Goal: Communication & Community: Ask a question

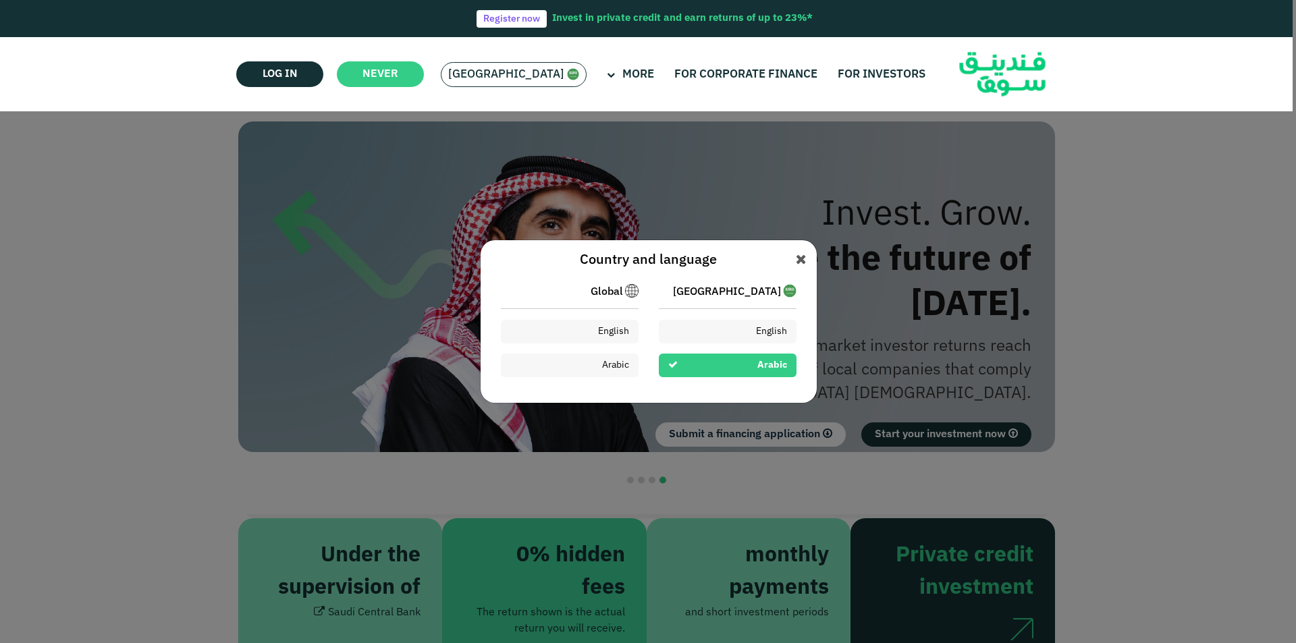
click at [741, 334] on div "English" at bounding box center [728, 332] width 138 height 24
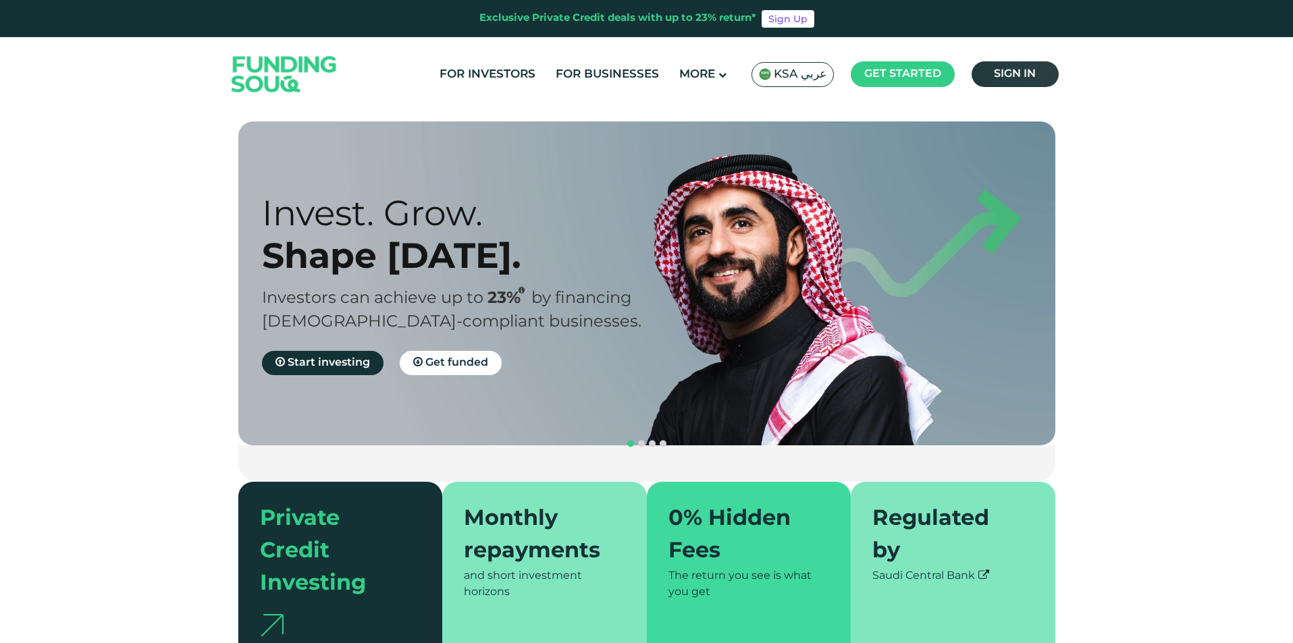
click at [1013, 81] on link "Sign in" at bounding box center [1015, 74] width 87 height 26
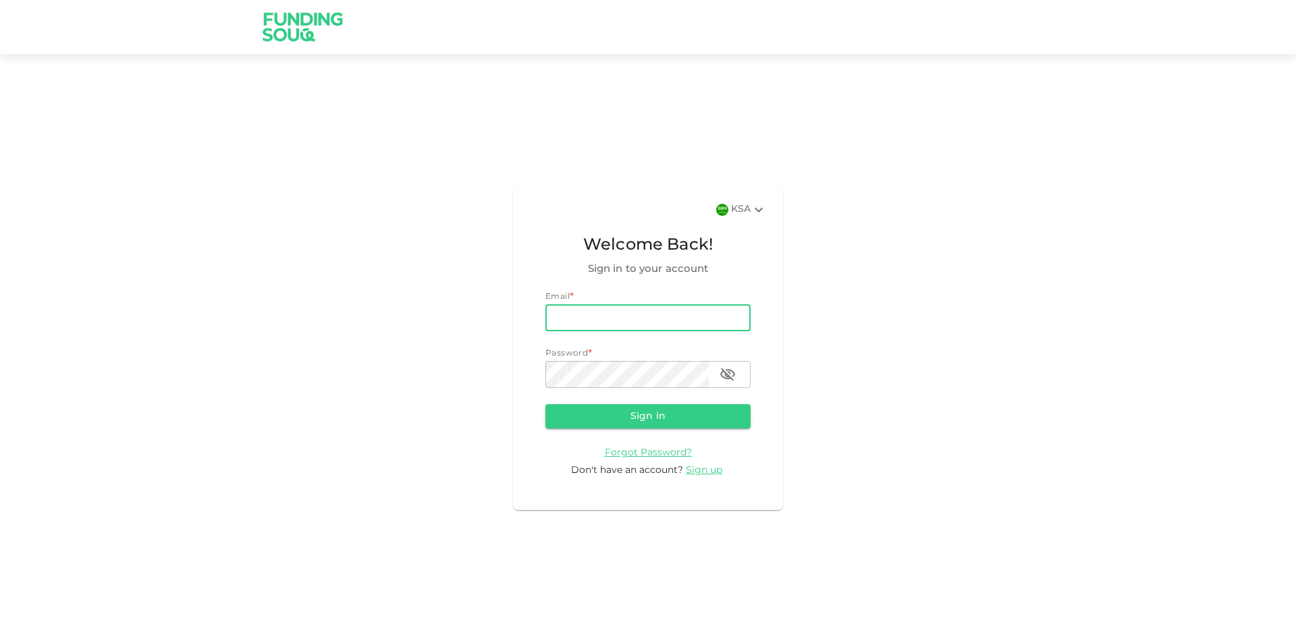
click at [634, 319] on input "email" at bounding box center [648, 317] width 205 height 27
type input "[EMAIL_ADDRESS][DOMAIN_NAME]"
click at [546, 404] on button "Sign in" at bounding box center [648, 416] width 205 height 24
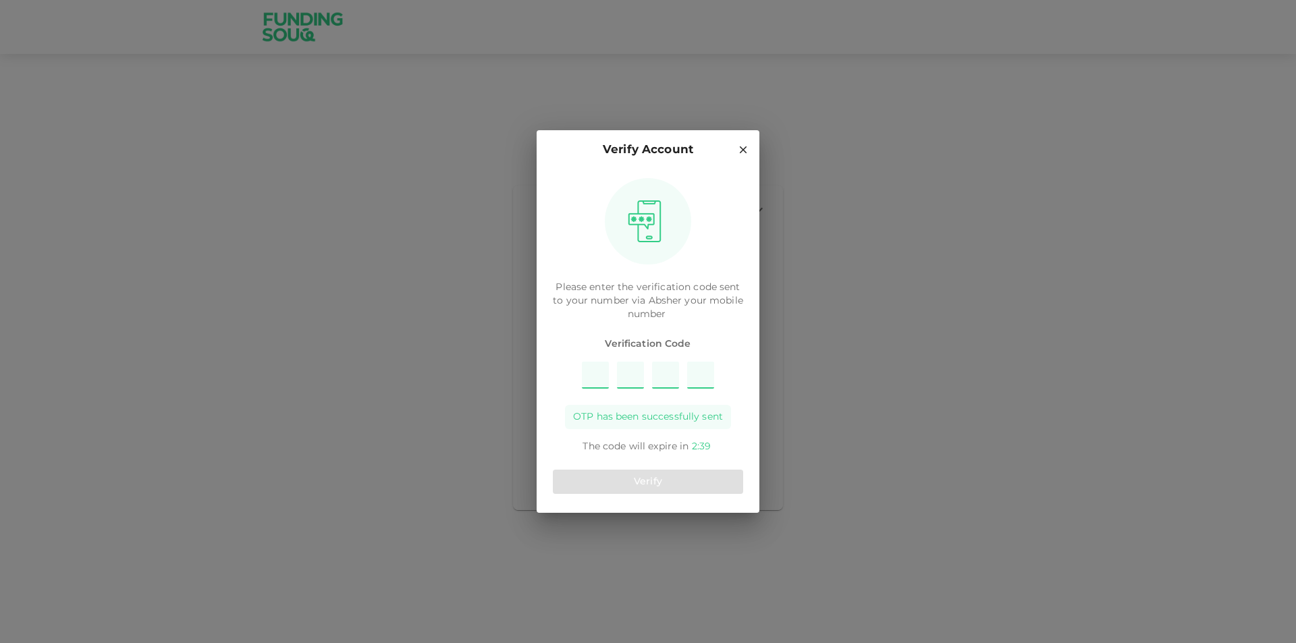
type input "6"
type input "1"
type input "4"
type input "7"
click at [650, 484] on button "Verify" at bounding box center [648, 482] width 190 height 24
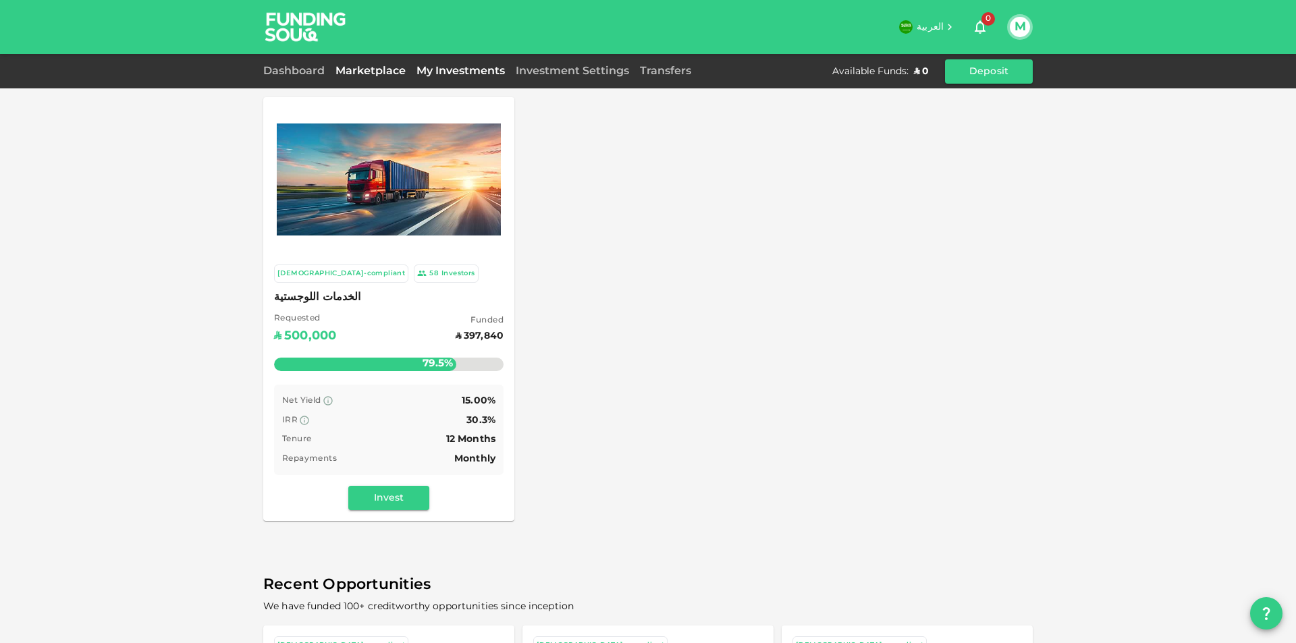
click at [457, 70] on div "My Investments" at bounding box center [460, 71] width 99 height 16
click at [457, 72] on link "My Investments" at bounding box center [460, 71] width 99 height 10
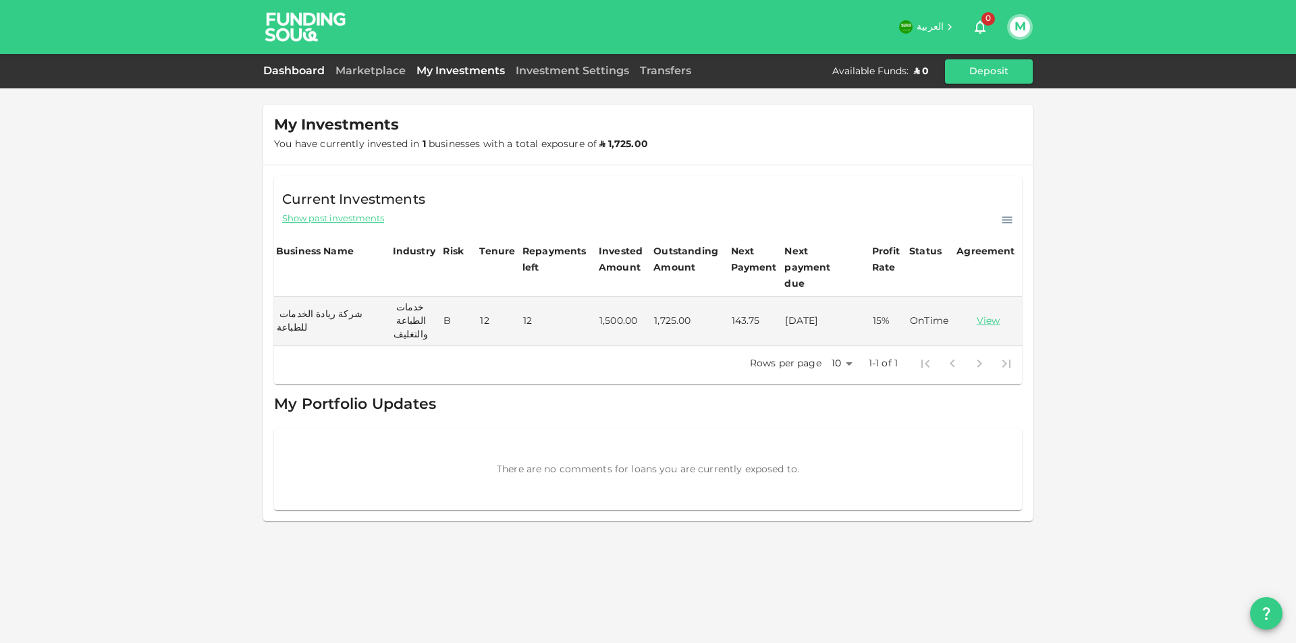
click at [306, 72] on link "Dashboard" at bounding box center [296, 71] width 67 height 10
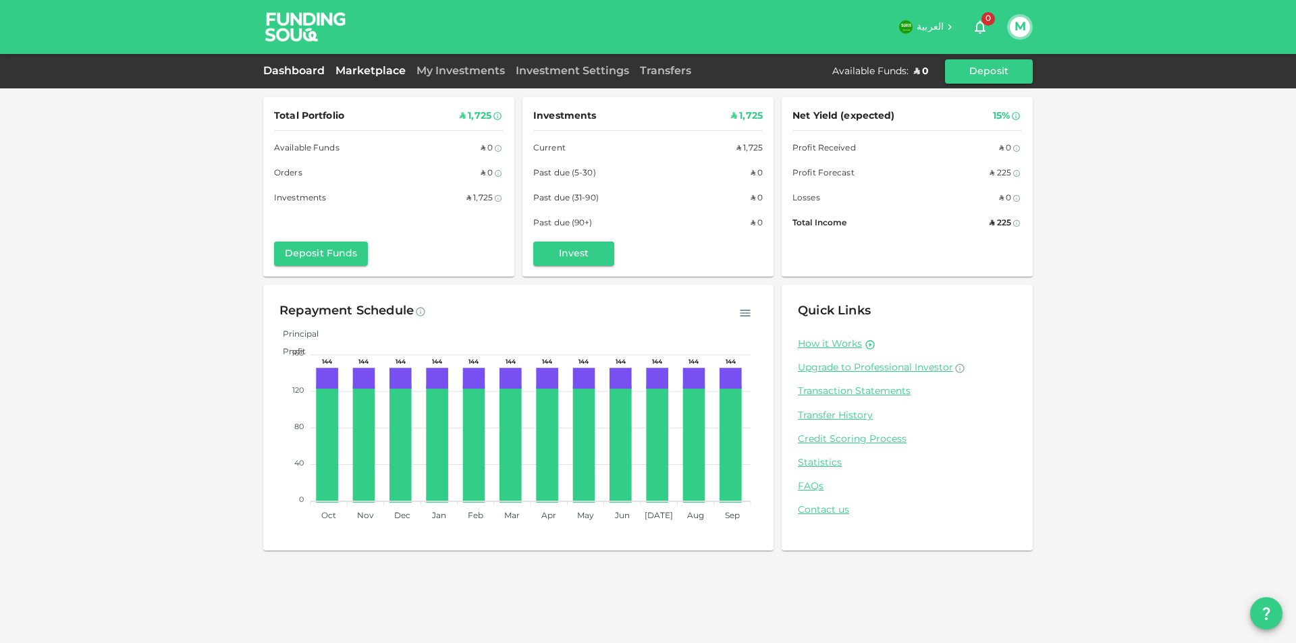
click at [367, 74] on link "Marketplace" at bounding box center [370, 71] width 81 height 10
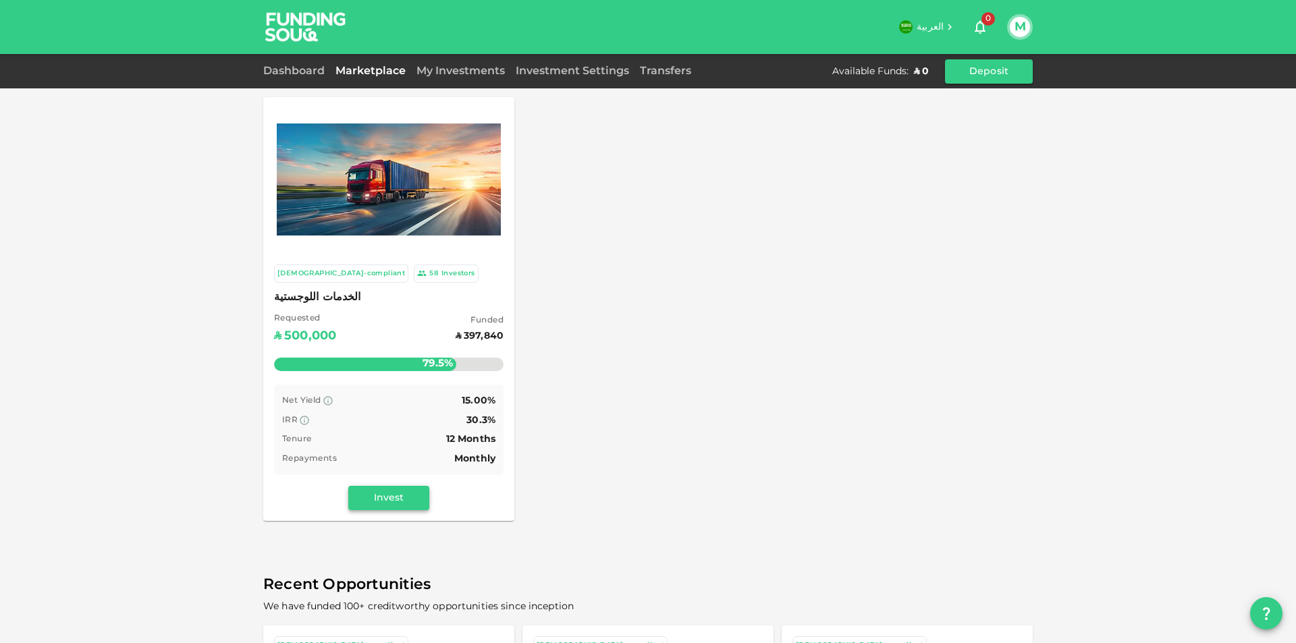
click at [383, 486] on button "Invest" at bounding box center [388, 498] width 81 height 24
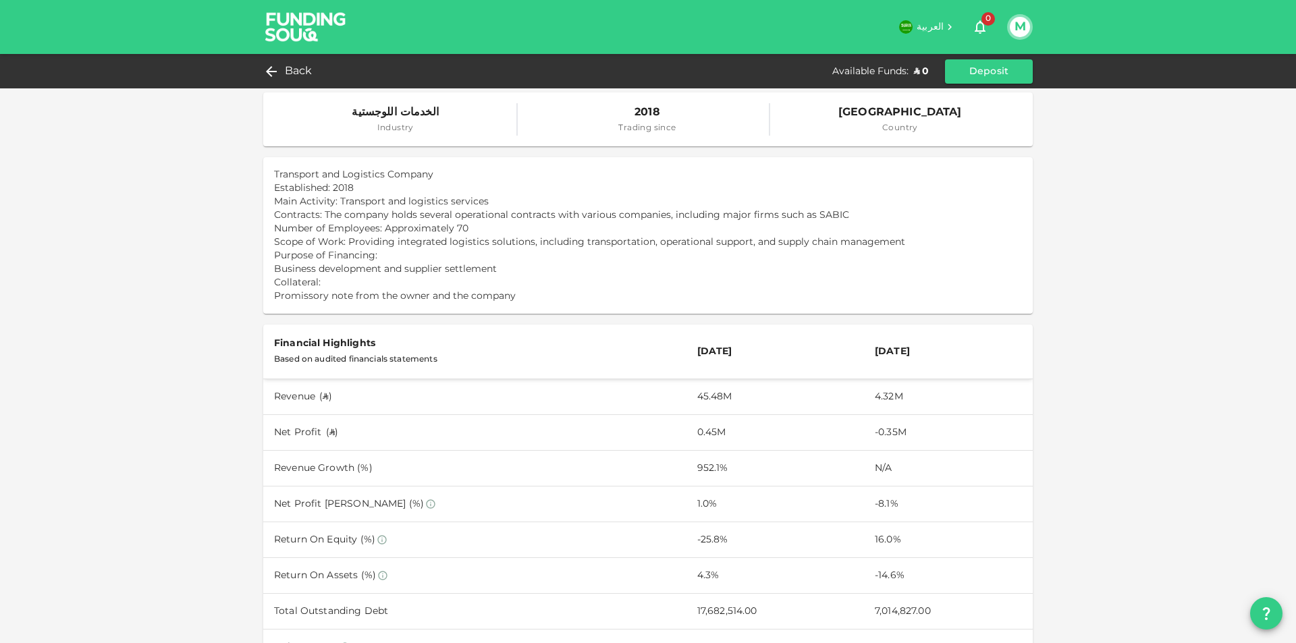
scroll to position [311, 0]
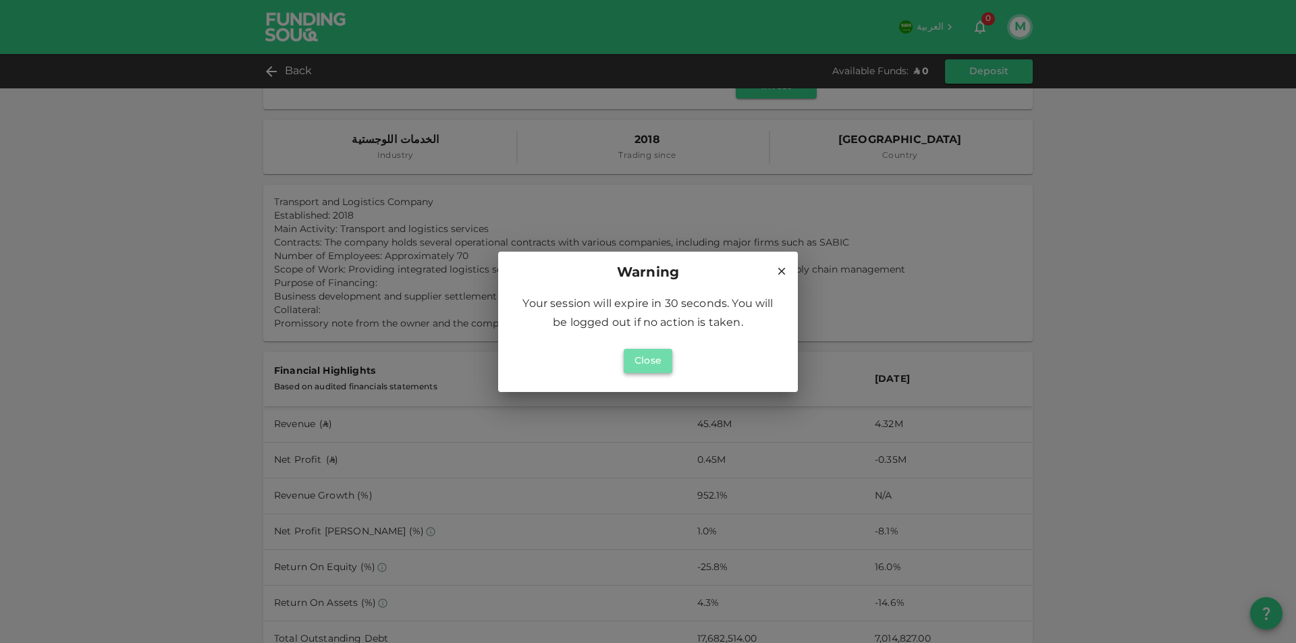
click at [654, 362] on button "Close" at bounding box center [648, 361] width 49 height 24
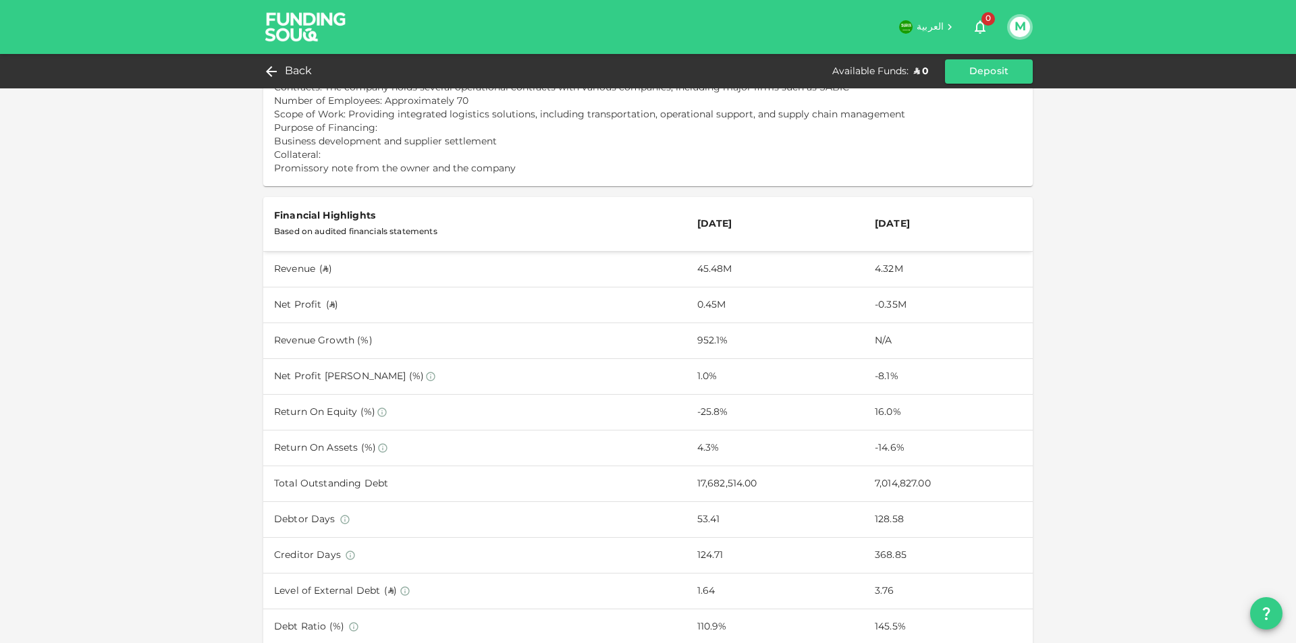
scroll to position [581, 0]
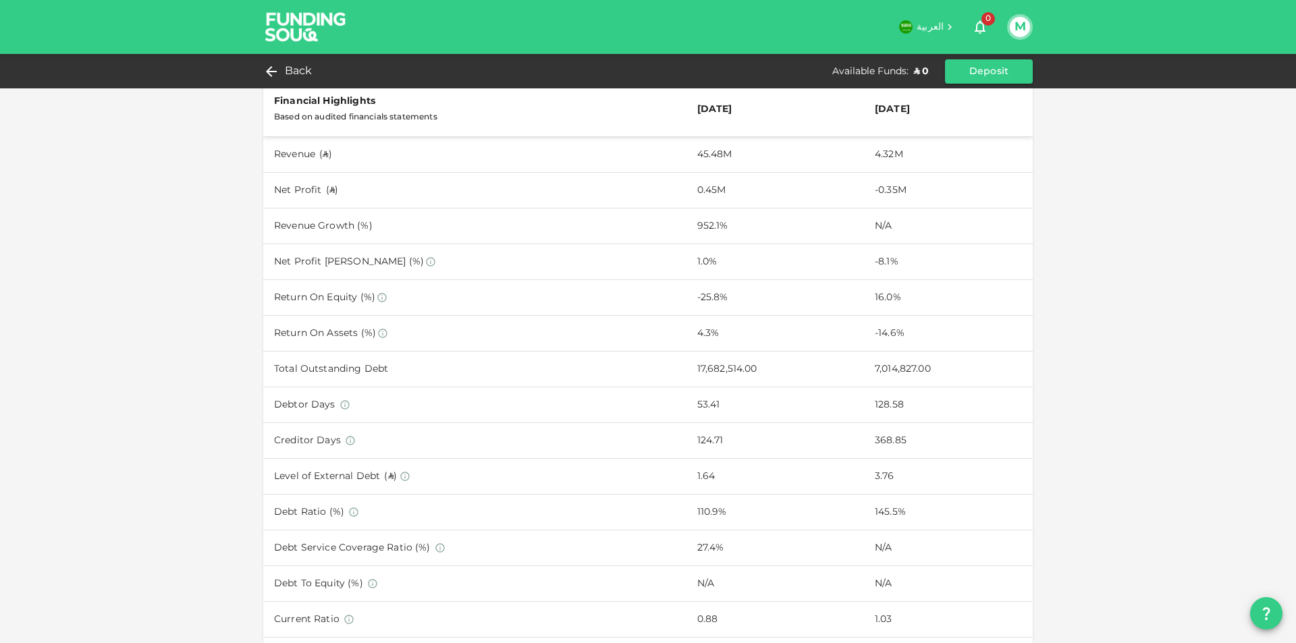
click at [1015, 28] on button "M" at bounding box center [1020, 27] width 20 height 20
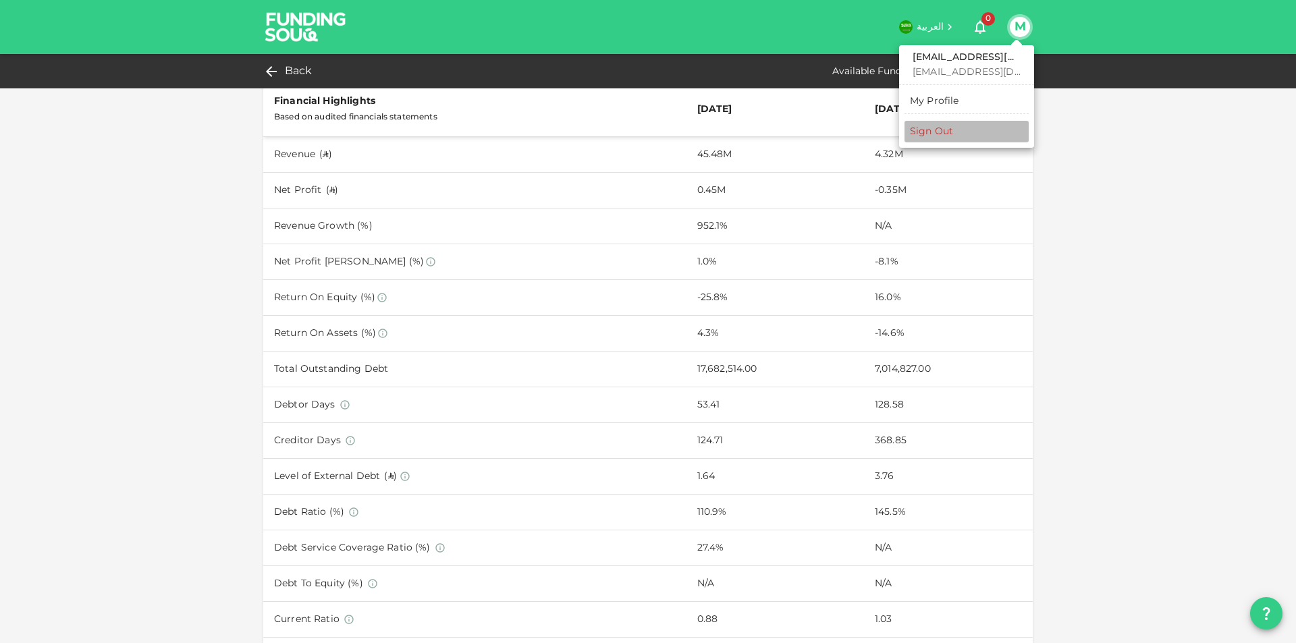
click at [946, 133] on div "Sign Out" at bounding box center [931, 132] width 43 height 14
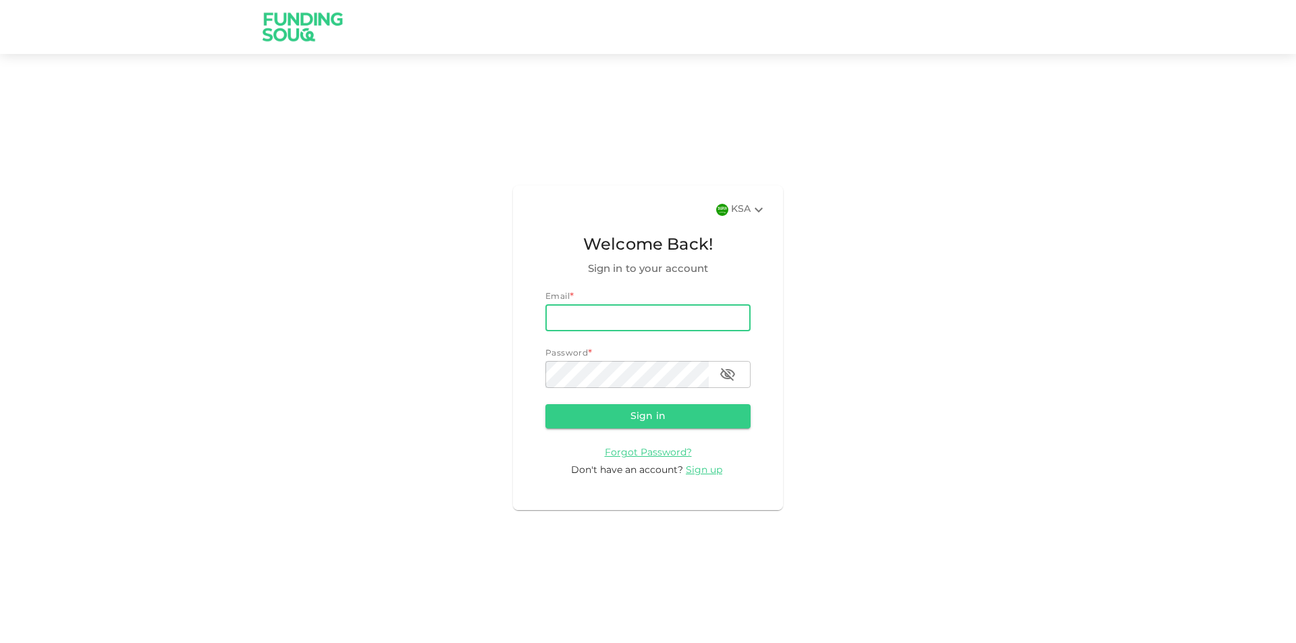
click at [652, 323] on input "email" at bounding box center [648, 317] width 205 height 27
type input "mdghouse021@gmail.com"
click at [546, 404] on button "Sign in" at bounding box center [648, 416] width 205 height 24
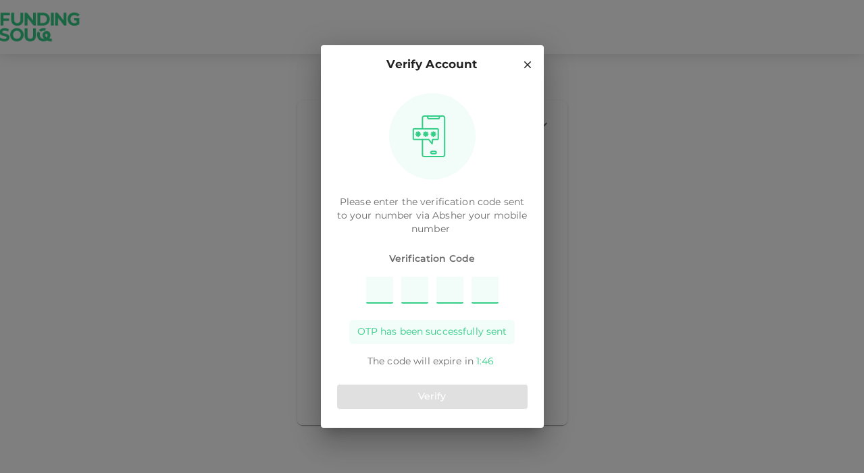
type input "6"
type input "5"
type input "9"
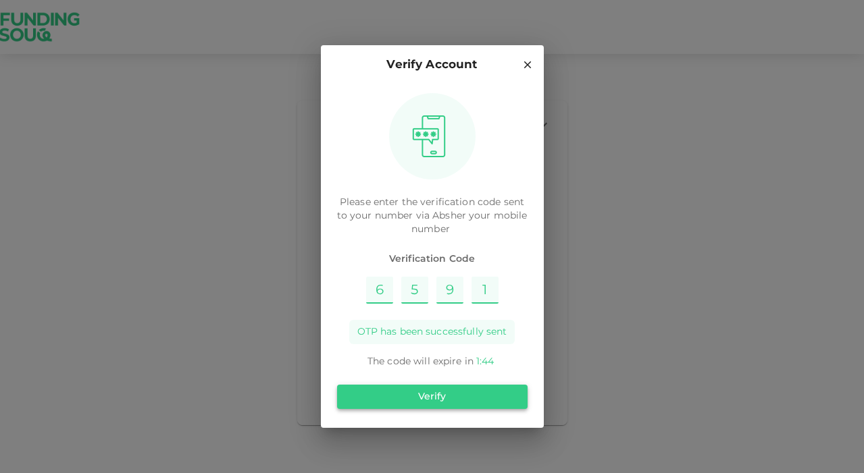
type input "1"
click at [485, 399] on button "Verify" at bounding box center [432, 397] width 190 height 24
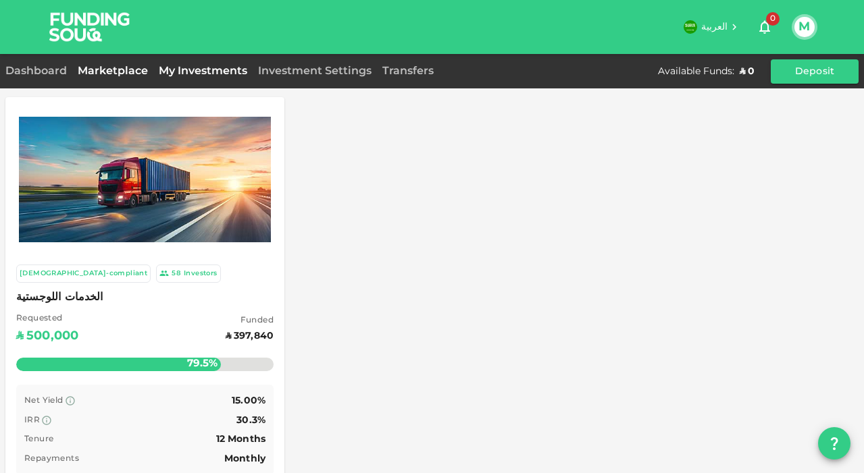
click at [210, 72] on link "My Investments" at bounding box center [202, 71] width 99 height 10
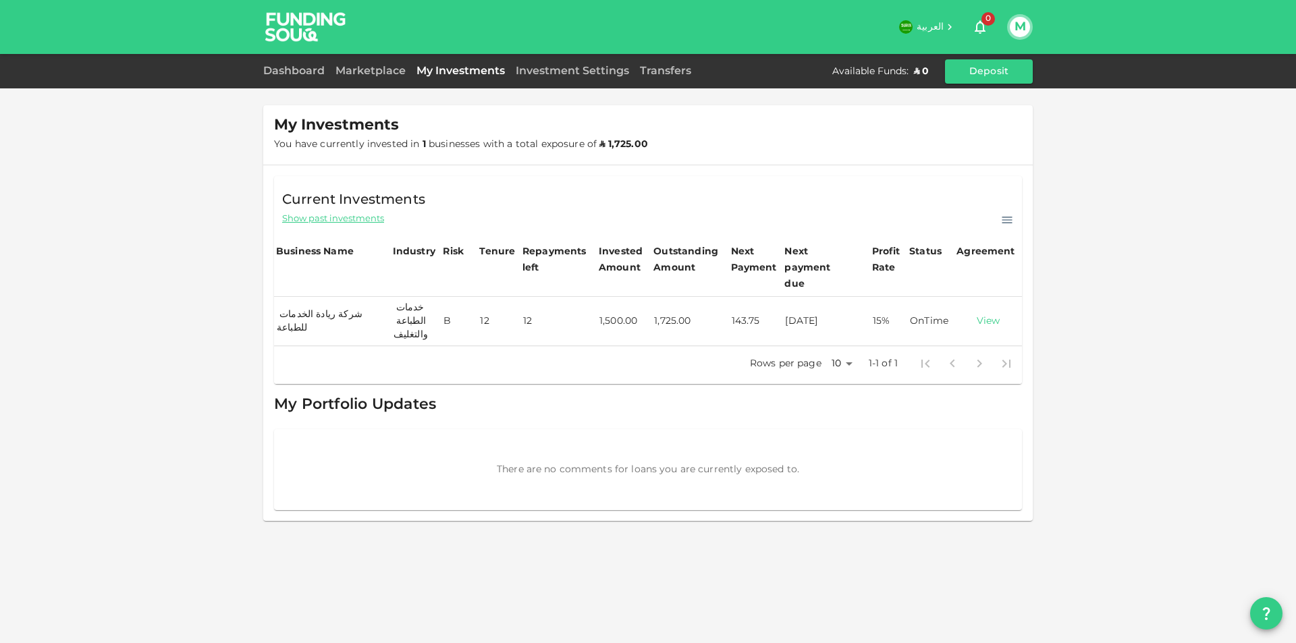
click at [984, 315] on link "View" at bounding box center [988, 321] width 62 height 13
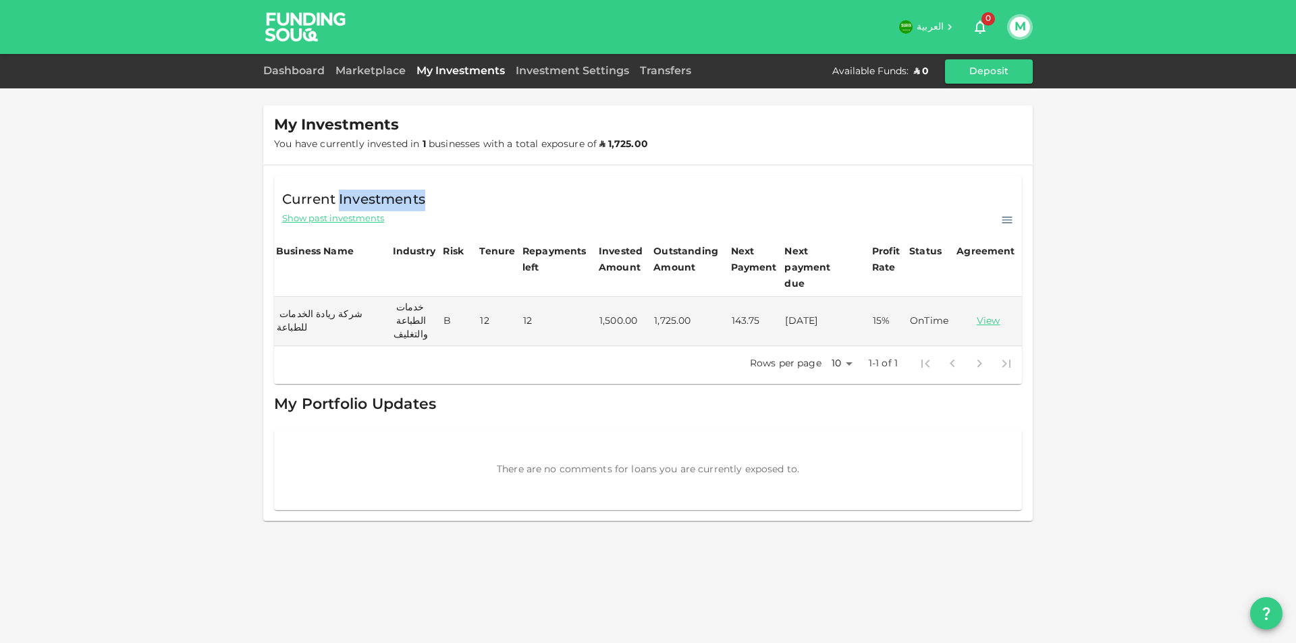
drag, startPoint x: 425, startPoint y: 203, endPoint x: 338, endPoint y: 206, distance: 86.5
click at [338, 206] on span "Current Investments" at bounding box center [353, 201] width 143 height 22
copy span "Investments"
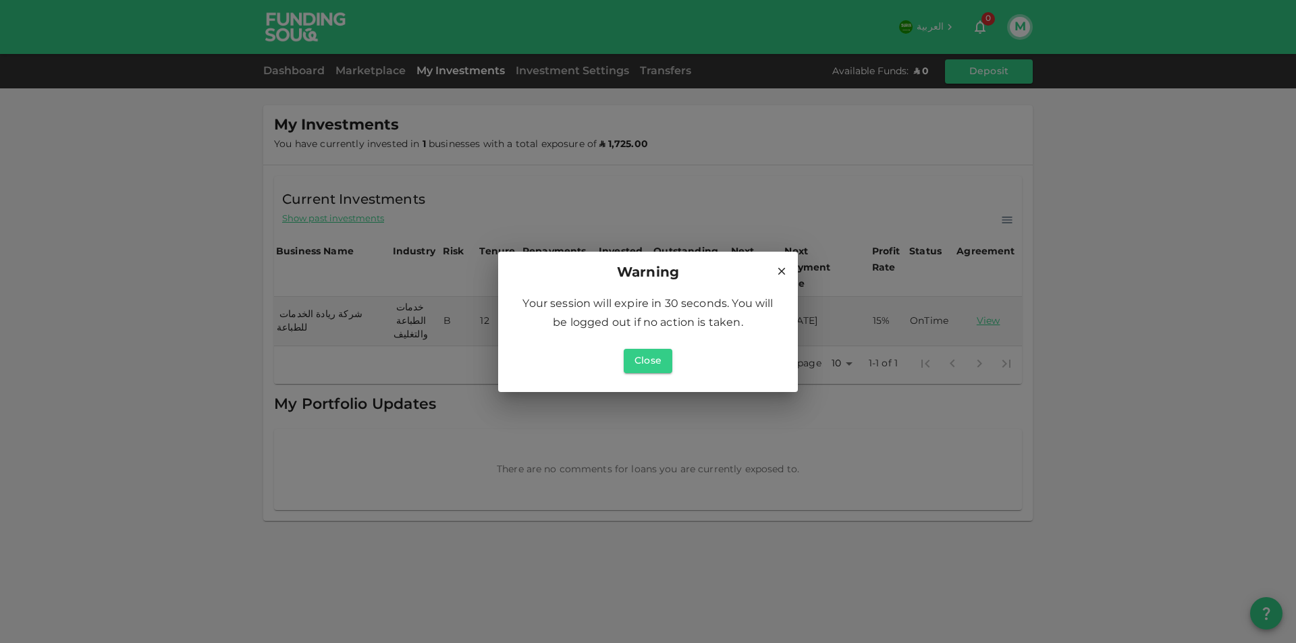
click at [777, 271] on icon at bounding box center [782, 271] width 12 height 12
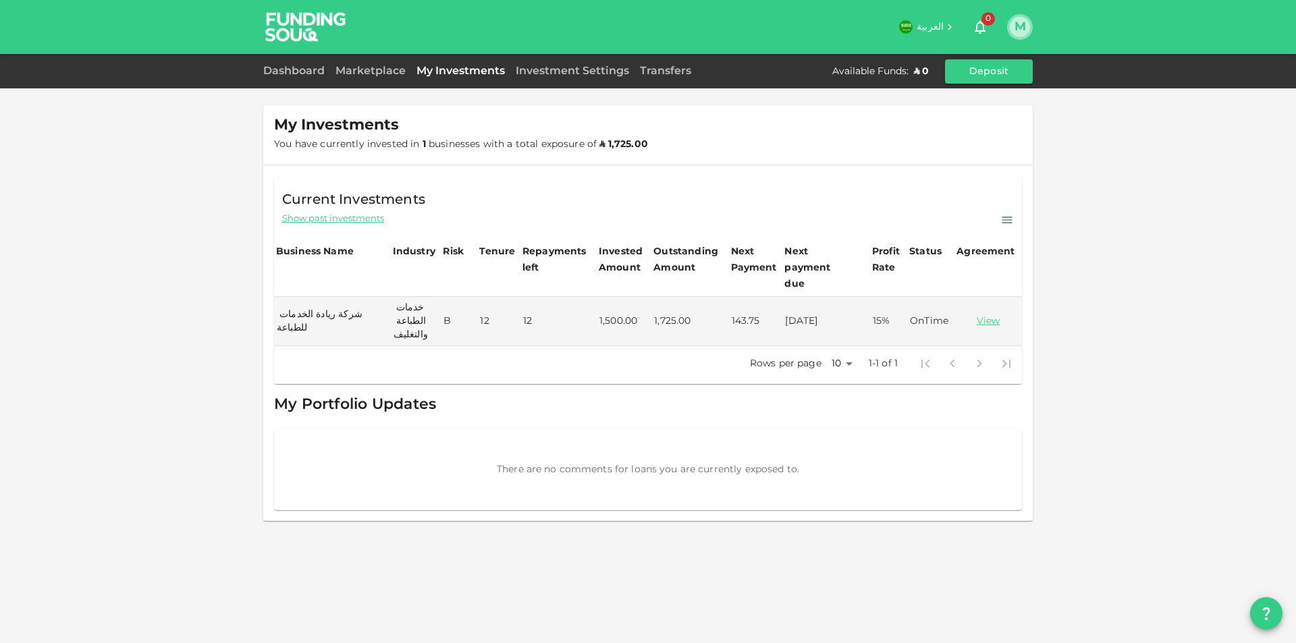
click at [1022, 26] on button "M" at bounding box center [1020, 27] width 20 height 20
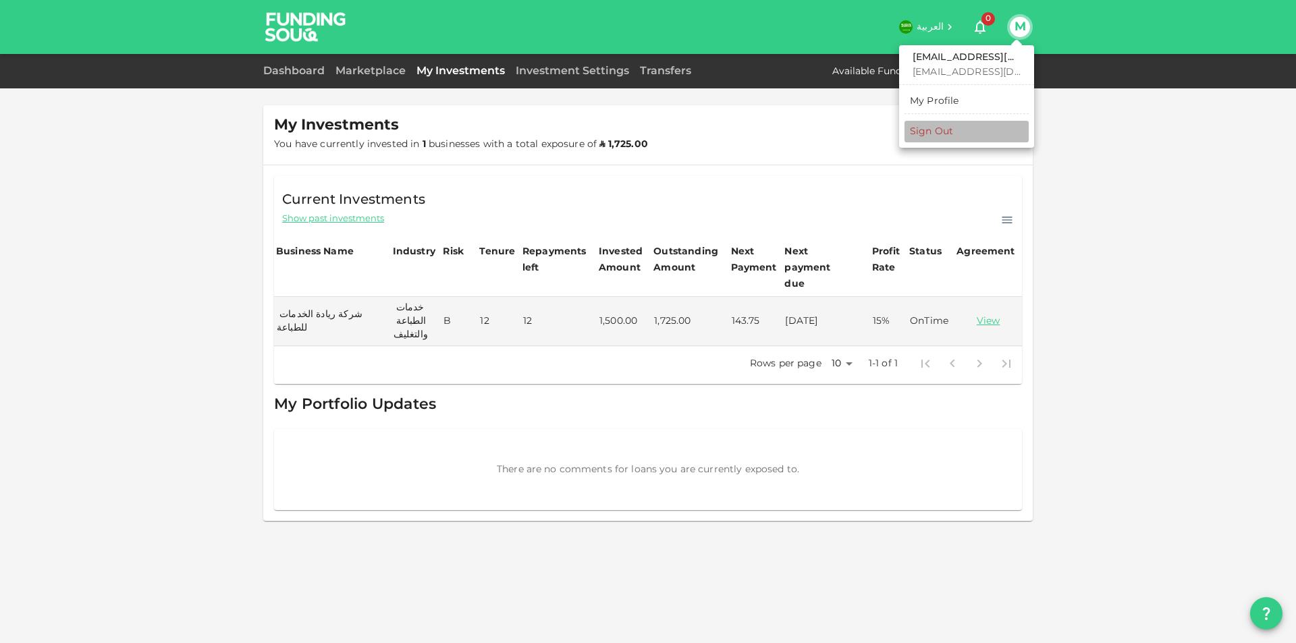
click at [942, 136] on div "Sign Out" at bounding box center [931, 132] width 43 height 14
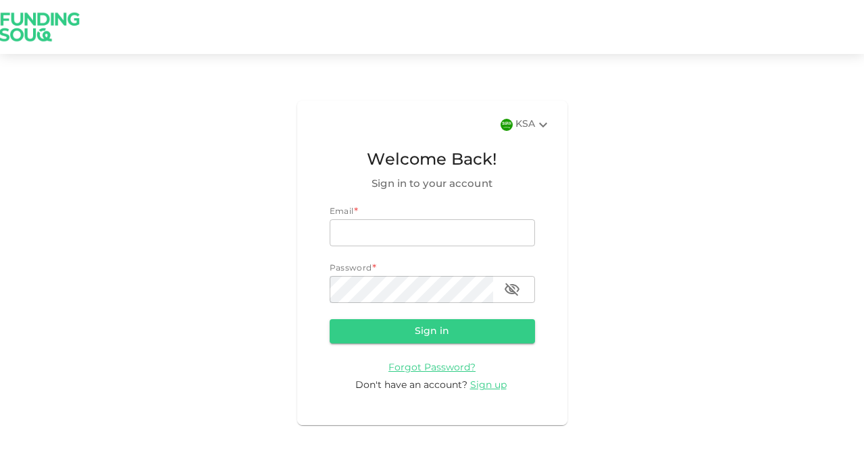
click at [685, 205] on div "KSA Welcome Back! Sign in to your account Email * email email Password * passwo…" at bounding box center [432, 263] width 864 height 386
click at [432, 237] on input "email" at bounding box center [431, 232] width 205 height 27
type input "mdghouse021@gmail.com"
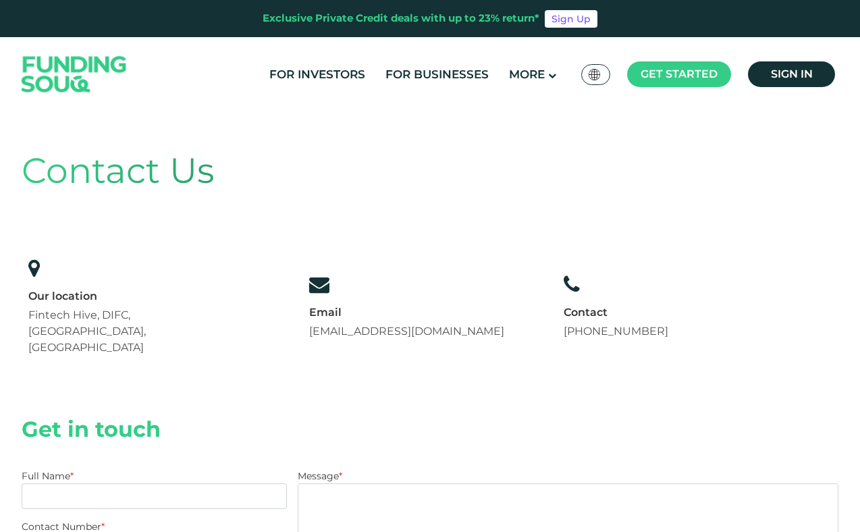
scroll to position [270, 0]
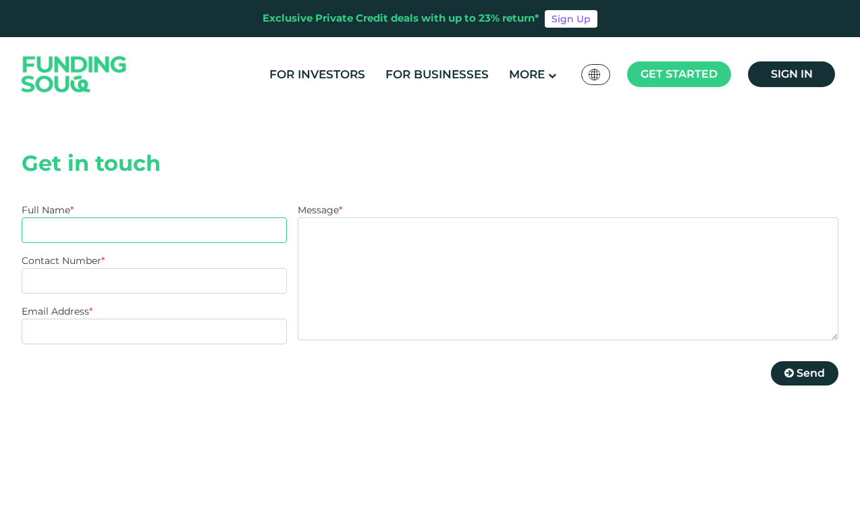
click at [128, 217] on input "Full Name *" at bounding box center [154, 230] width 265 height 26
type input "Mohammed Ghouse"
type input "+966543129197"
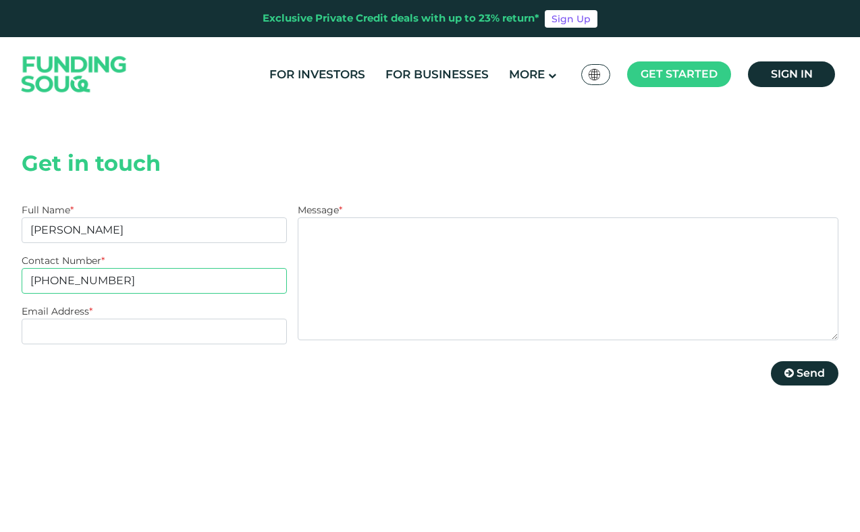
type input "mdghouse021@gmail.com"
click at [128, 268] on input "+966543129197" at bounding box center [154, 281] width 265 height 26
type input "+966506665486"
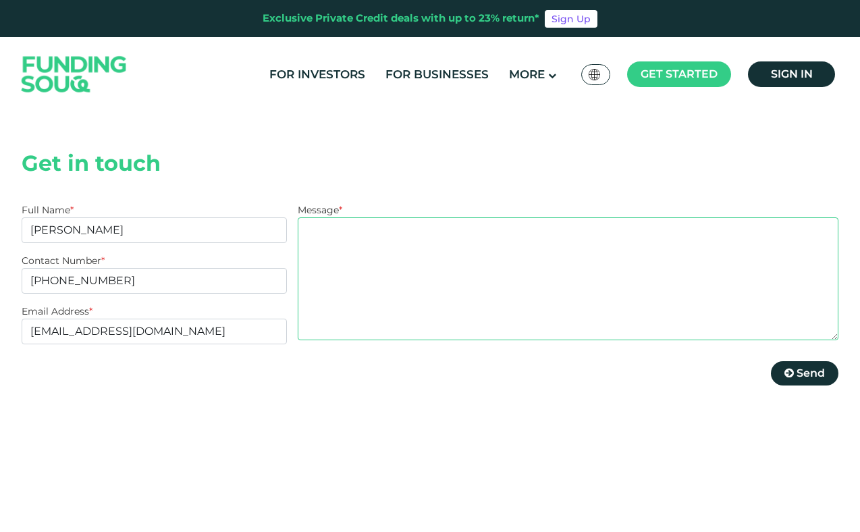
click at [491, 238] on textarea "Message *" at bounding box center [568, 278] width 541 height 123
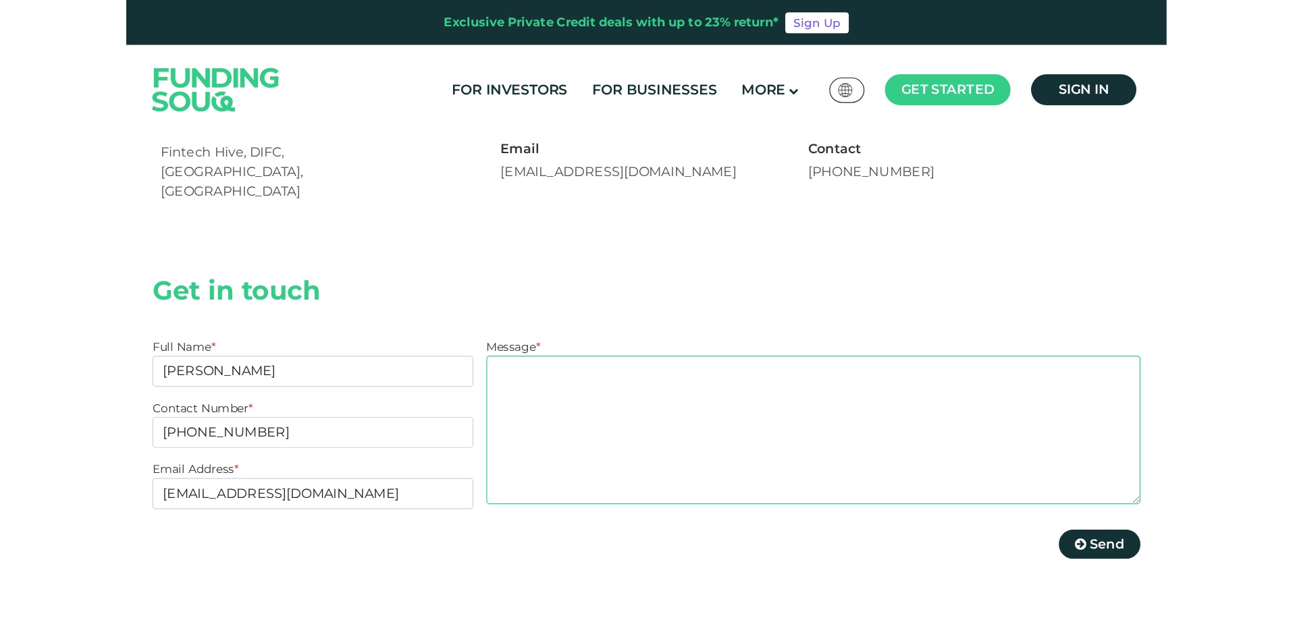
scroll to position [203, 0]
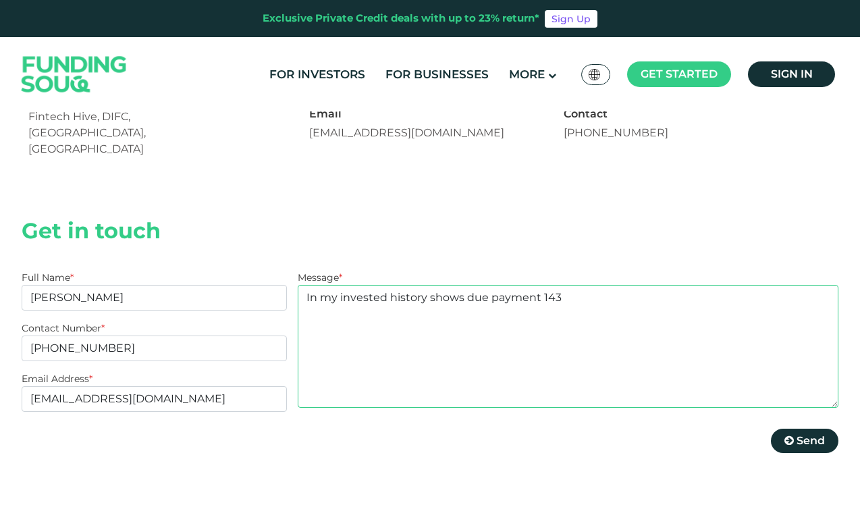
type textarea "In my invested history shows due payment 143"
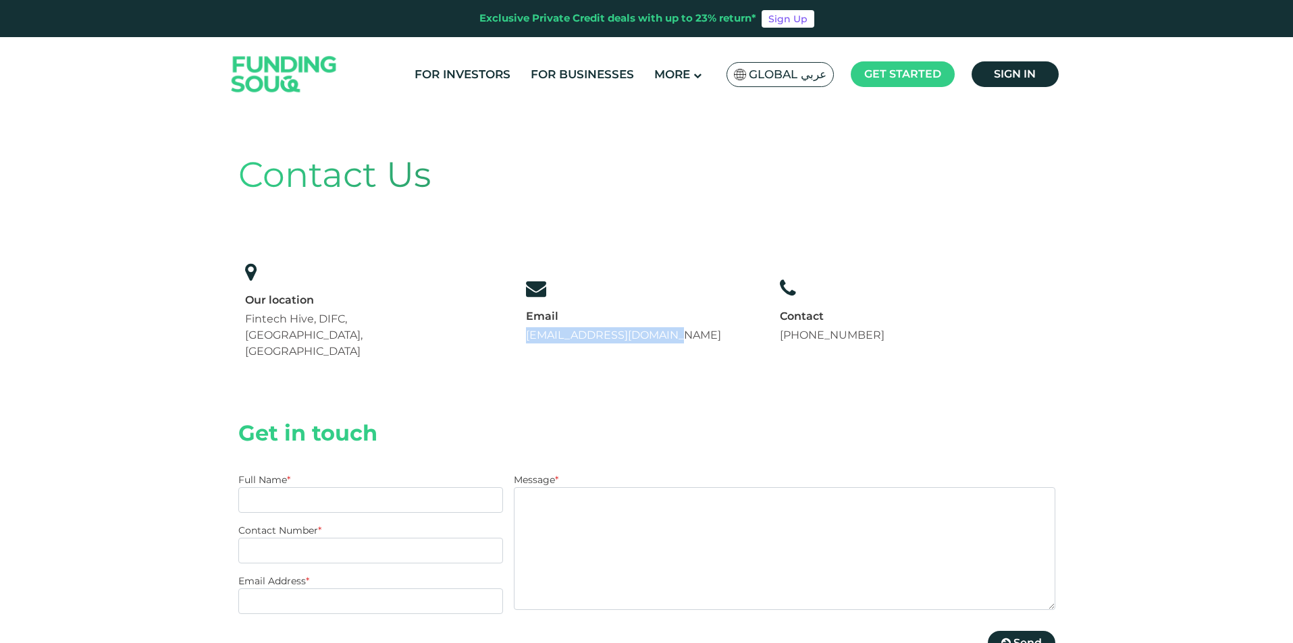
drag, startPoint x: 0, startPoint y: 0, endPoint x: 515, endPoint y: 323, distance: 608.2
click at [515, 323] on div "Our location Fintech Hive, DIFC, [GEOGRAPHIC_DATA], [GEOGRAPHIC_DATA] Email [EM…" at bounding box center [565, 310] width 654 height 111
copy link "[EMAIL_ADDRESS][DOMAIN_NAME]"
